Goal: Task Accomplishment & Management: Manage account settings

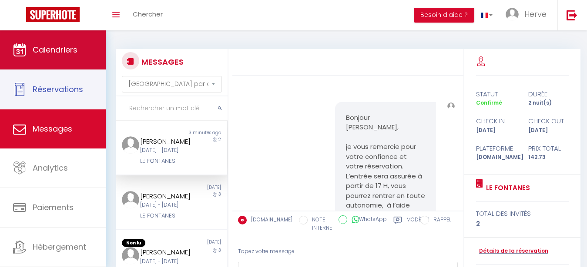
click at [56, 48] on span "Calendriers" at bounding box center [55, 49] width 45 height 11
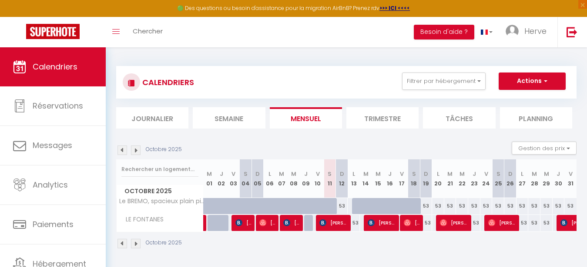
click at [327, 223] on span "[PERSON_NAME]" at bounding box center [333, 223] width 28 height 17
select select "OK"
select select "KO"
select select "0"
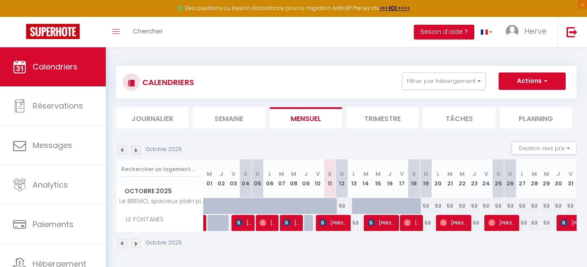
select select "1"
select select
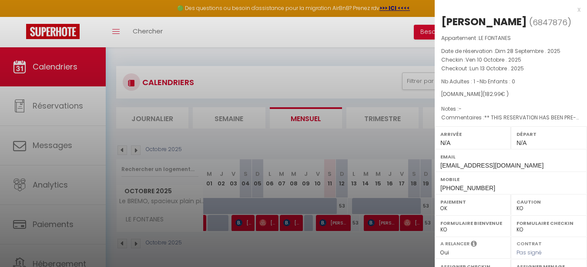
click at [334, 28] on div at bounding box center [293, 133] width 587 height 267
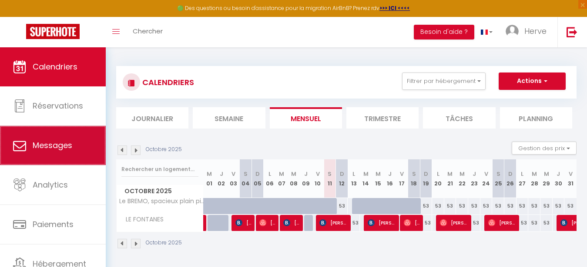
click at [47, 151] on span "Messages" at bounding box center [53, 145] width 40 height 11
select select "message"
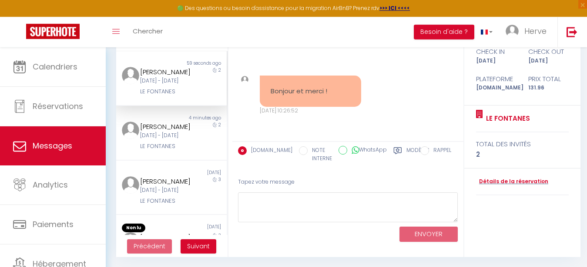
scroll to position [87, 0]
click at [157, 187] on div "[PERSON_NAME]" at bounding box center [166, 181] width 53 height 10
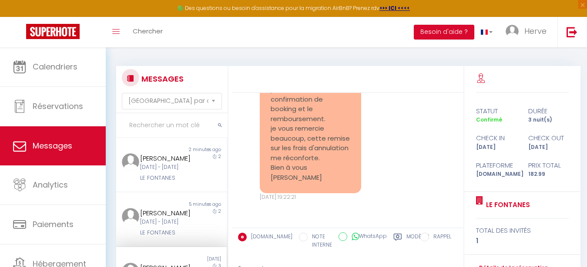
scroll to position [3735, 0]
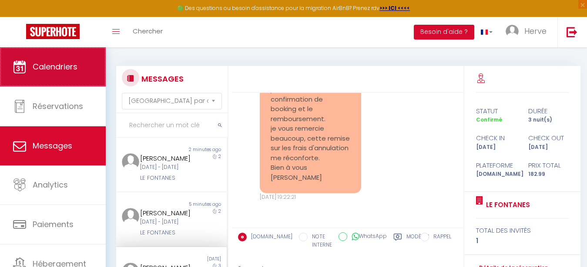
click at [47, 77] on link "Calendriers" at bounding box center [53, 66] width 106 height 39
